Goal: Navigation & Orientation: Find specific page/section

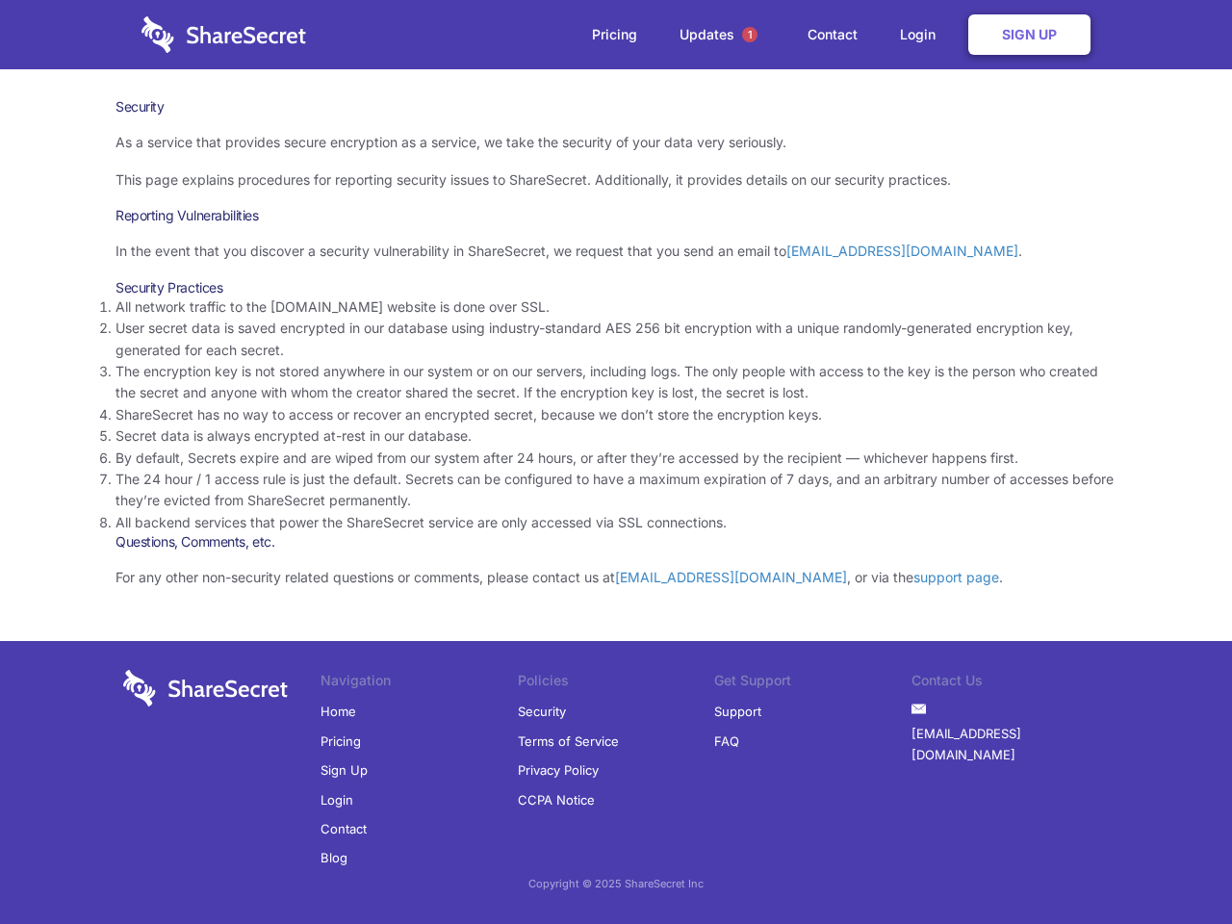
click at [616, 462] on li "By default, Secrets expire and are wiped from our system after 24 hours, or aft…" at bounding box center [616, 458] width 1001 height 21
click at [750, 35] on span "1" at bounding box center [749, 34] width 15 height 15
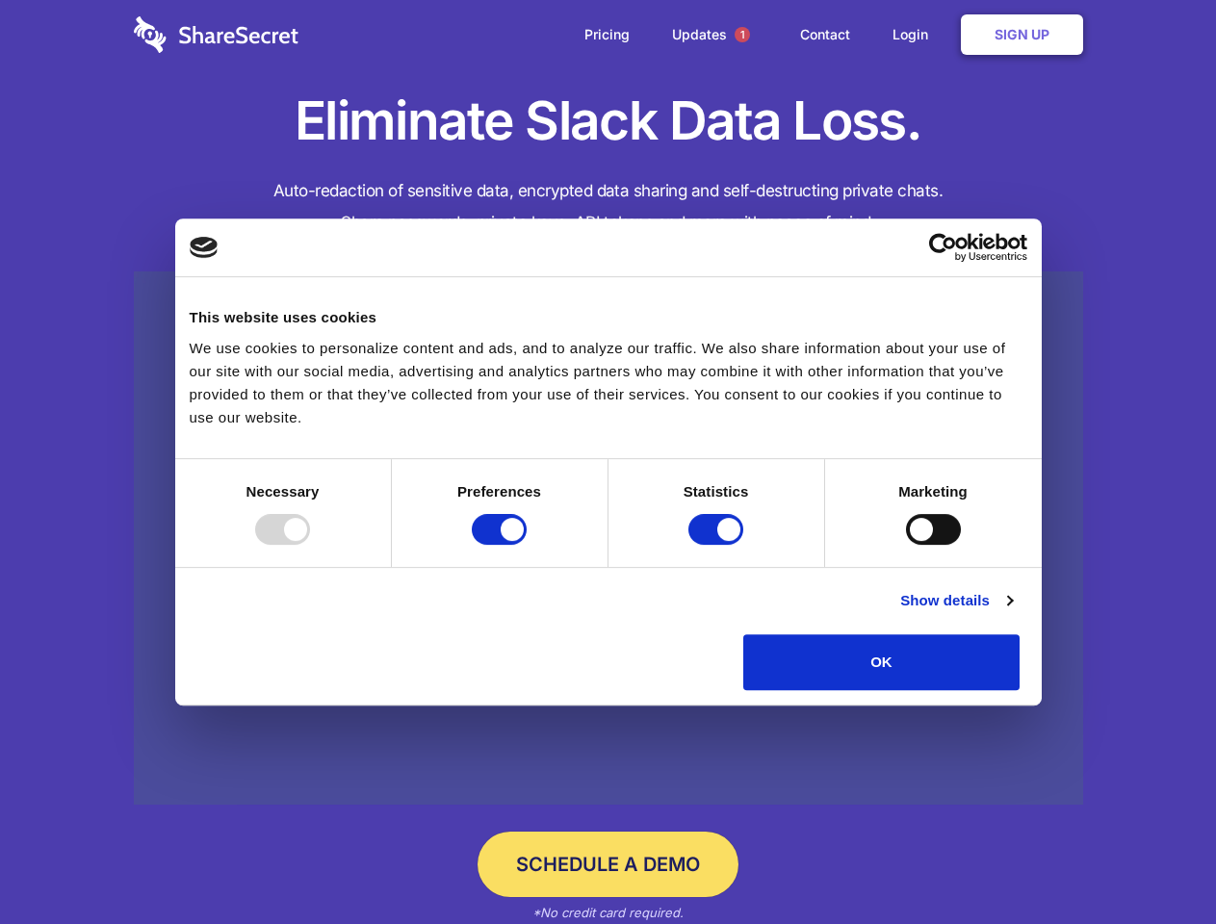
click at [310, 545] on div at bounding box center [282, 529] width 55 height 31
click at [527, 545] on input "Preferences" at bounding box center [499, 529] width 55 height 31
checkbox input "false"
click at [718, 545] on input "Statistics" at bounding box center [715, 529] width 55 height 31
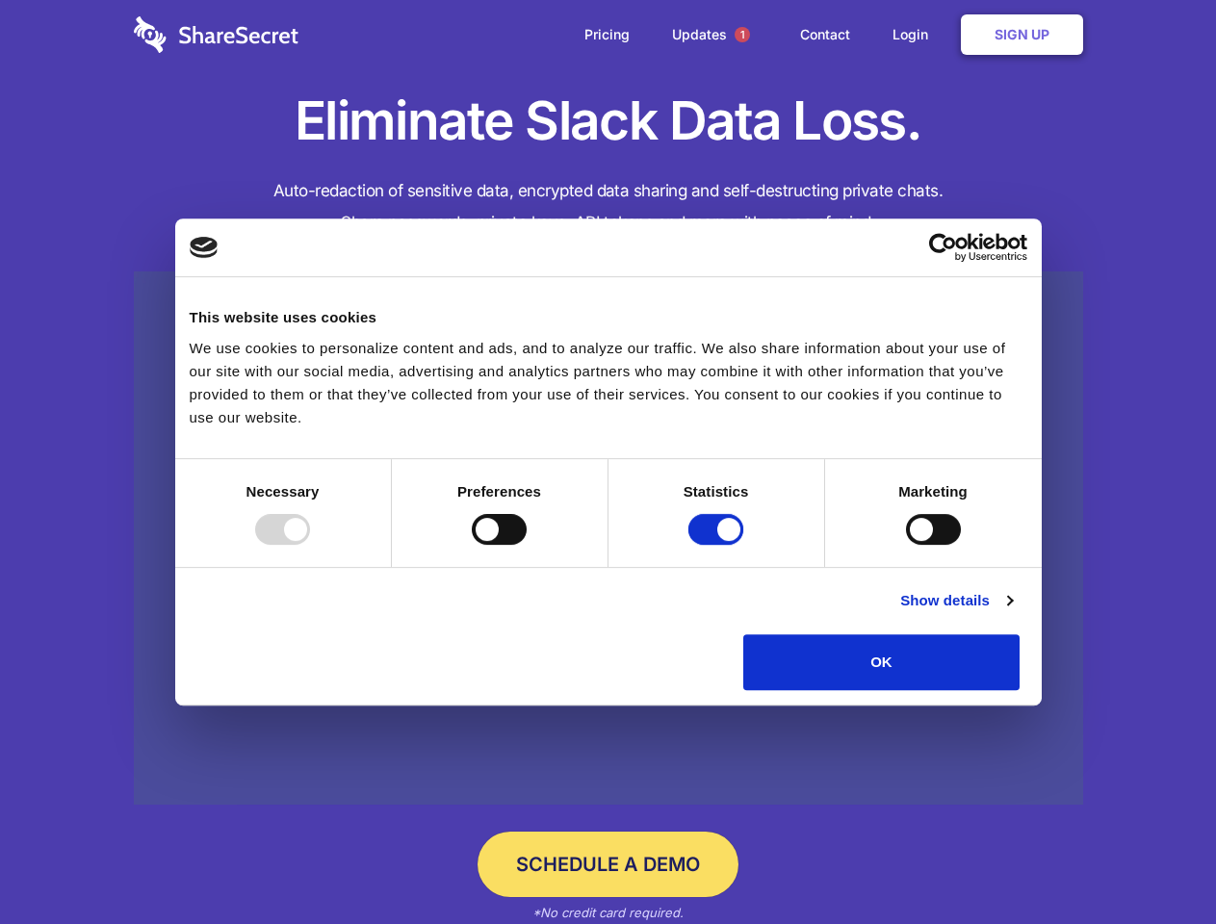
checkbox input "false"
click at [906, 545] on input "Marketing" at bounding box center [933, 529] width 55 height 31
checkbox input "true"
click at [1012, 612] on link "Show details" at bounding box center [956, 600] width 112 height 23
